Goal: Task Accomplishment & Management: Use online tool/utility

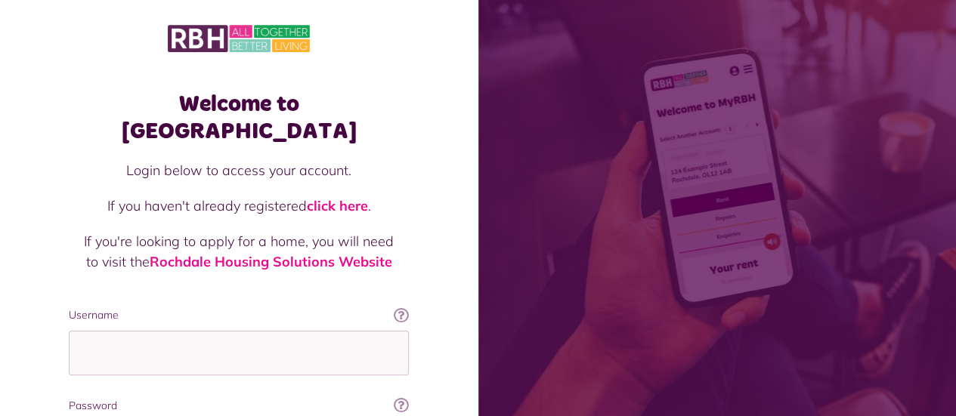
type input "**********"
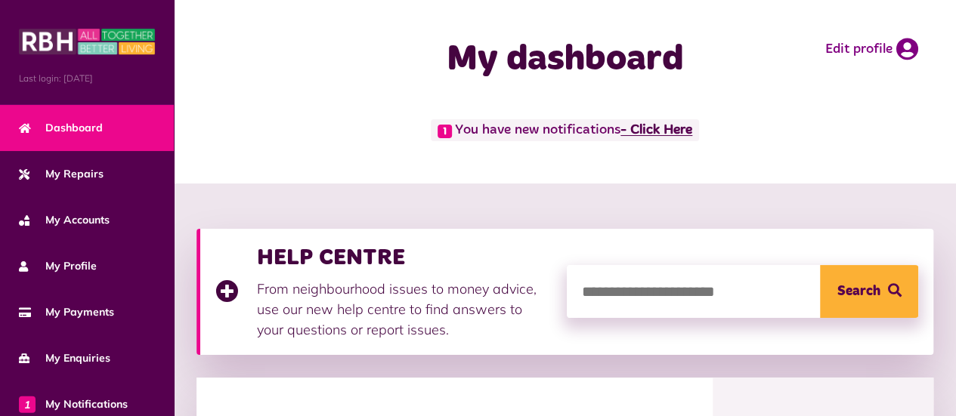
click at [657, 127] on link "- Click Here" at bounding box center [657, 131] width 72 height 14
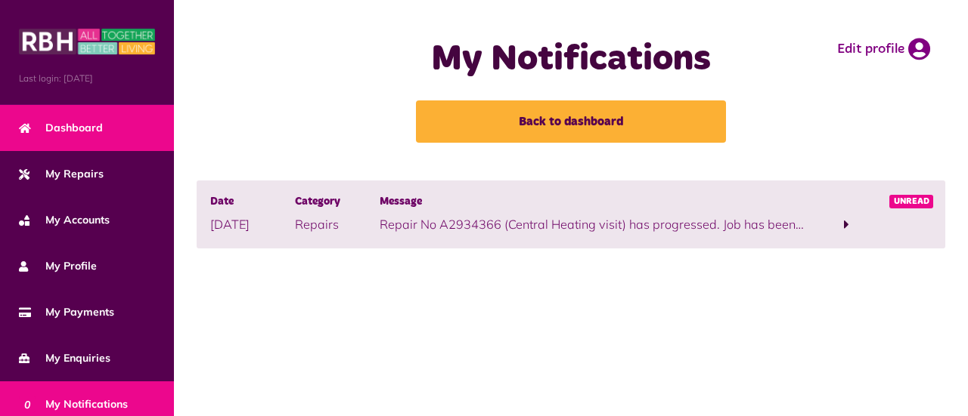
click at [88, 135] on link "Dashboard" at bounding box center [87, 128] width 174 height 46
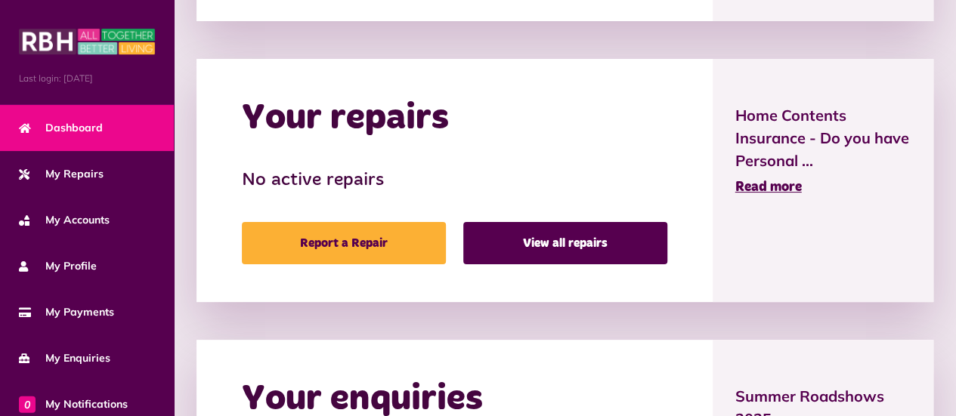
scroll to position [194, 0]
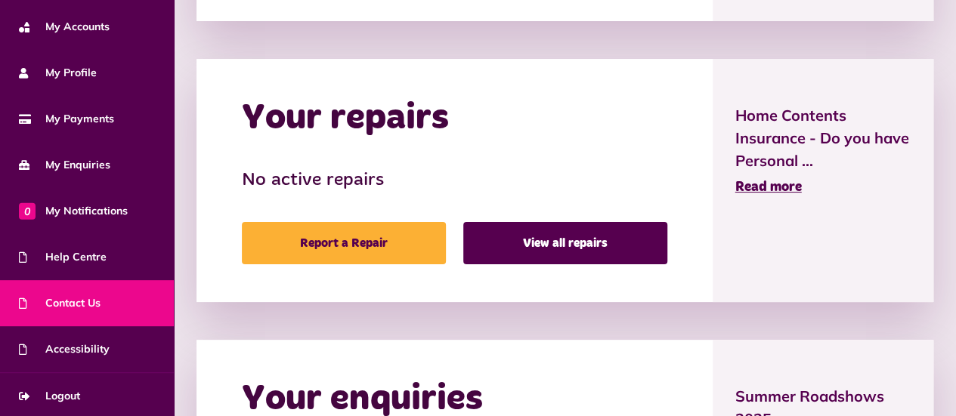
click at [118, 299] on link "Contact Us" at bounding box center [87, 303] width 174 height 46
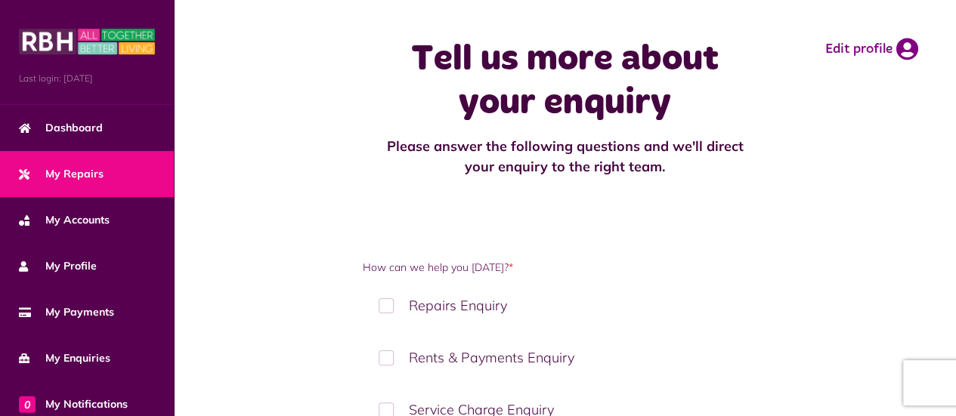
click at [73, 180] on span "My Repairs" at bounding box center [61, 174] width 85 height 16
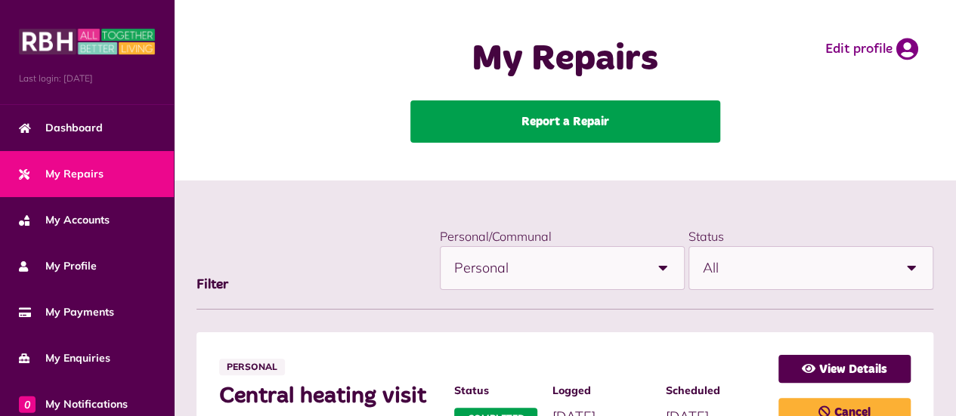
click at [420, 135] on link "Report a Repair" at bounding box center [565, 122] width 310 height 42
